Goal: Find contact information: Find contact information

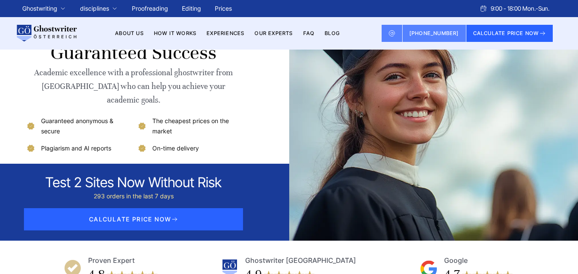
scroll to position [7720, 0]
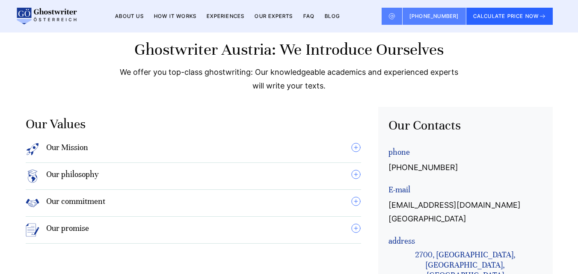
scroll to position [711, 0]
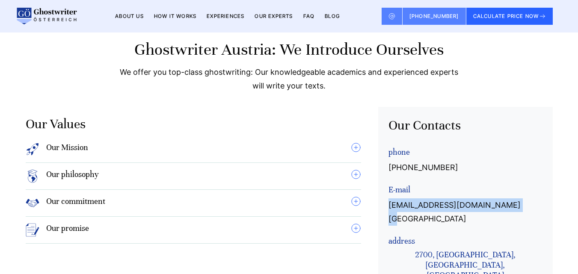
copy font "[EMAIL_ADDRESS][DOMAIN_NAME][GEOGRAPHIC_DATA]"
drag, startPoint x: 514, startPoint y: 162, endPoint x: 377, endPoint y: 166, distance: 136.9
click at [377, 166] on div "Our values Our Mission Professionalism and trustworthiness are of utmost import…" at bounding box center [289, 199] width 527 height 184
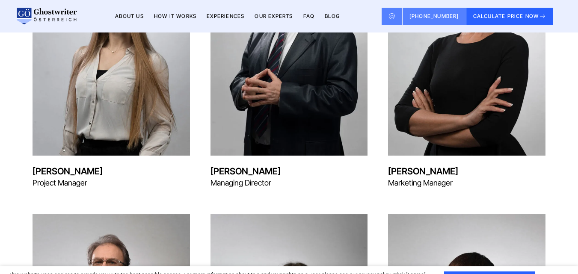
scroll to position [582, 0]
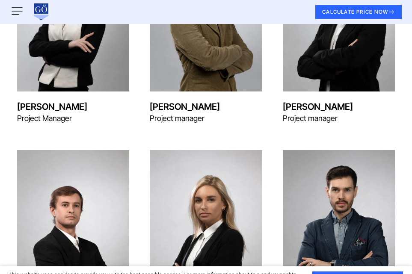
scroll to position [1052, 0]
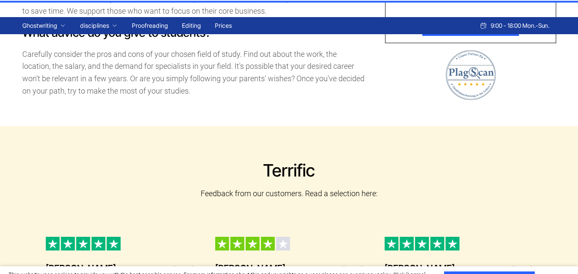
scroll to position [898, 0]
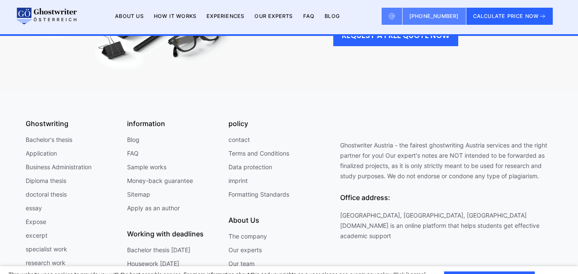
scroll to position [1146, 0]
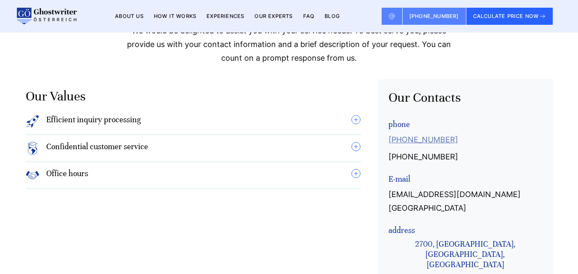
scroll to position [417, 0]
